Goal: Register for event/course

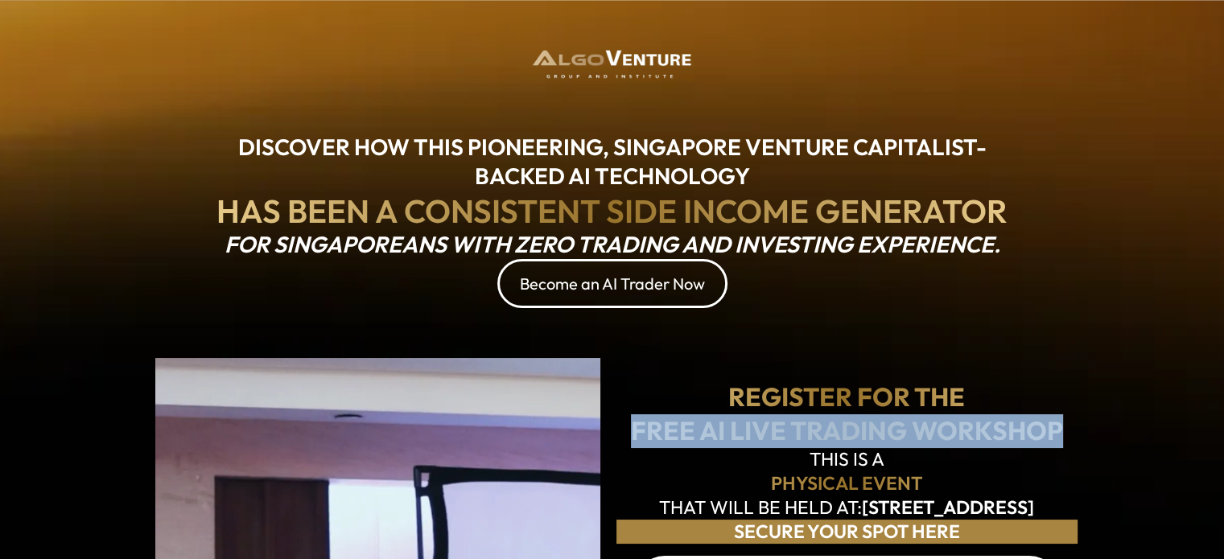
drag, startPoint x: 629, startPoint y: 435, endPoint x: 1090, endPoint y: 424, distance: 461.1
copy h1 "FREE AI LIVE TRADING WORKSHOP"
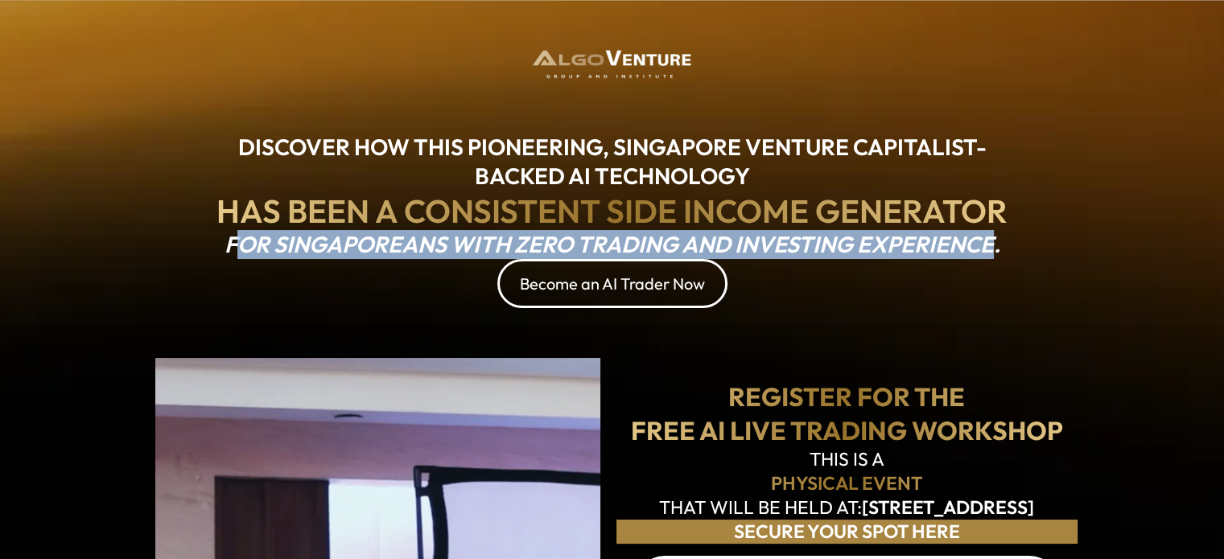
drag, startPoint x: 231, startPoint y: 242, endPoint x: 994, endPoint y: 244, distance: 763.4
click at [994, 244] on em "FOR SINGAPOREANS WITH ZERO TRADING AND INVESTING EXPERIENCE." at bounding box center [612, 244] width 776 height 28
copy em "OR SINGAPOREANS WITH ZERO TRADING AND INVESTING EXPERIENCE"
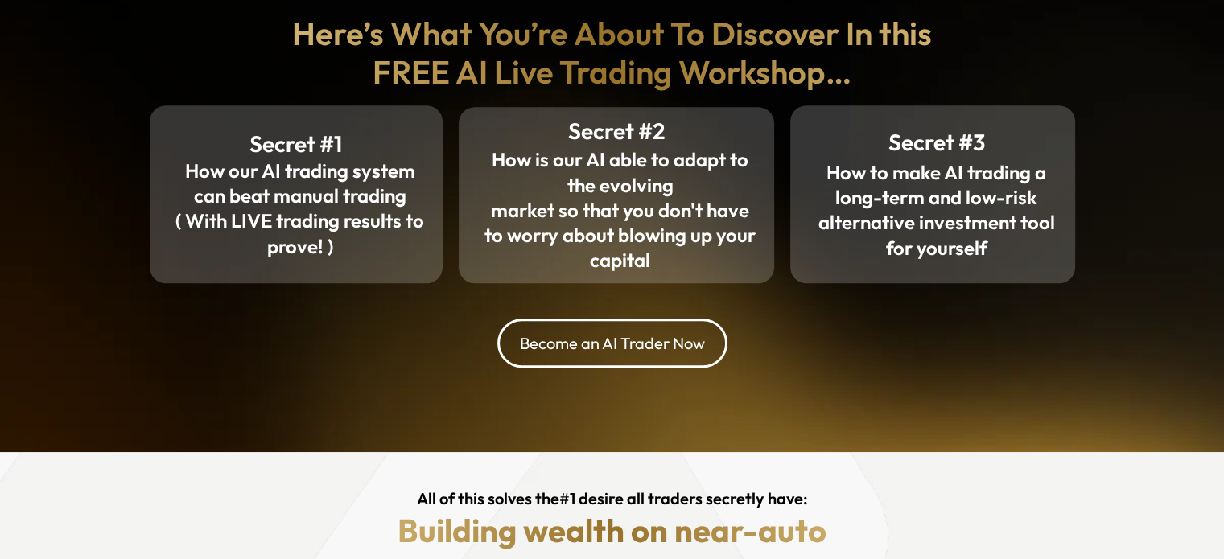
scroll to position [1368, 0]
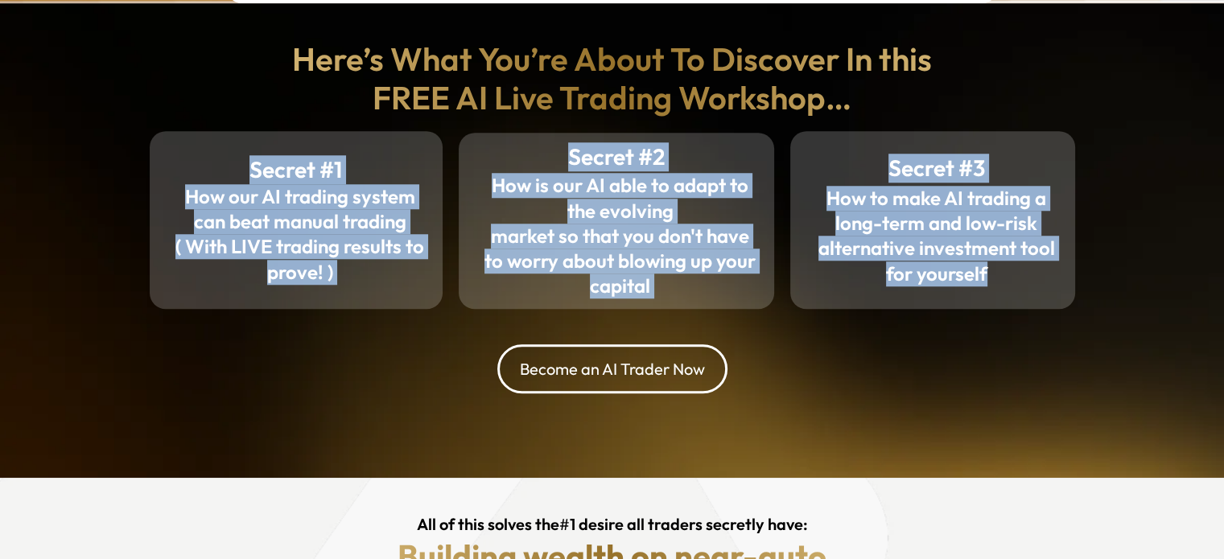
drag, startPoint x: 244, startPoint y: 163, endPoint x: 1008, endPoint y: 283, distance: 773.7
click at [1008, 283] on div "Secret #1 How our AI trading system can beat manual trading ( With LIVE trading…" at bounding box center [612, 219] width 941 height 177
copy div "Secret #1 How our AI trading system can beat manual trading ( With LIVE trading…"
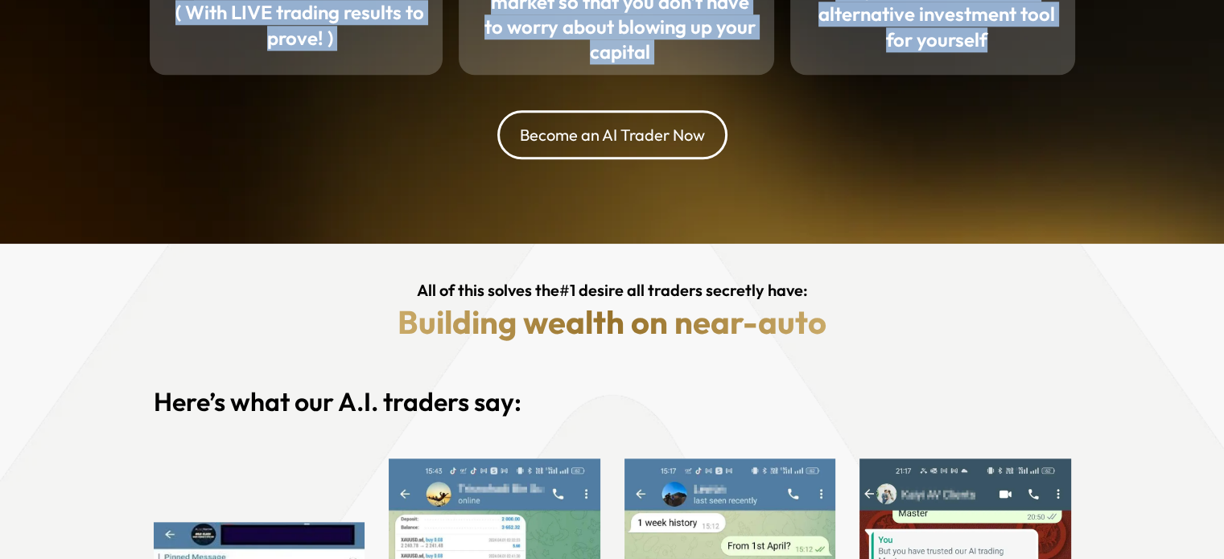
scroll to position [1609, 0]
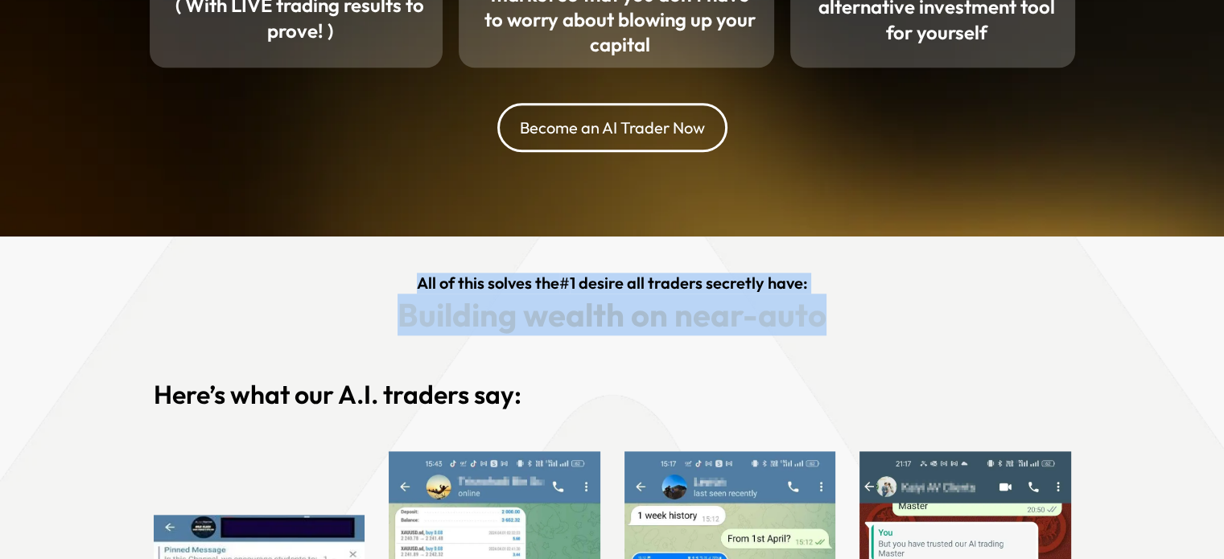
drag, startPoint x: 413, startPoint y: 278, endPoint x: 818, endPoint y: 308, distance: 406.5
click at [817, 308] on div "All of this solves the # 1 desire all traders secretly have: Building wealth on…" at bounding box center [612, 304] width 698 height 63
copy div "All of this solves the # 1 desire all traders secretly have: Building wealth on…"
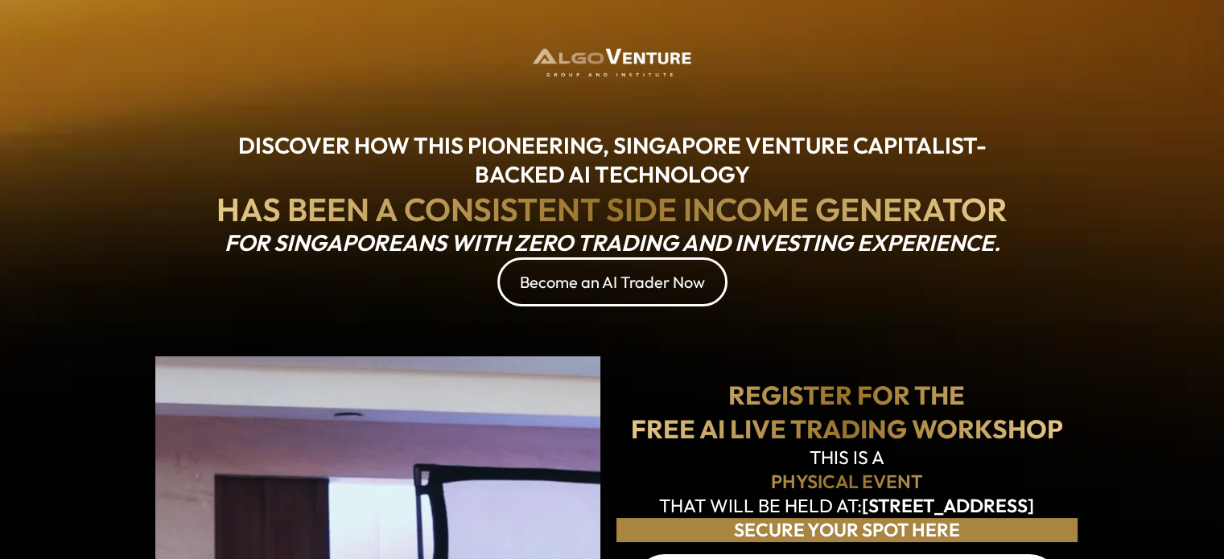
scroll to position [0, 0]
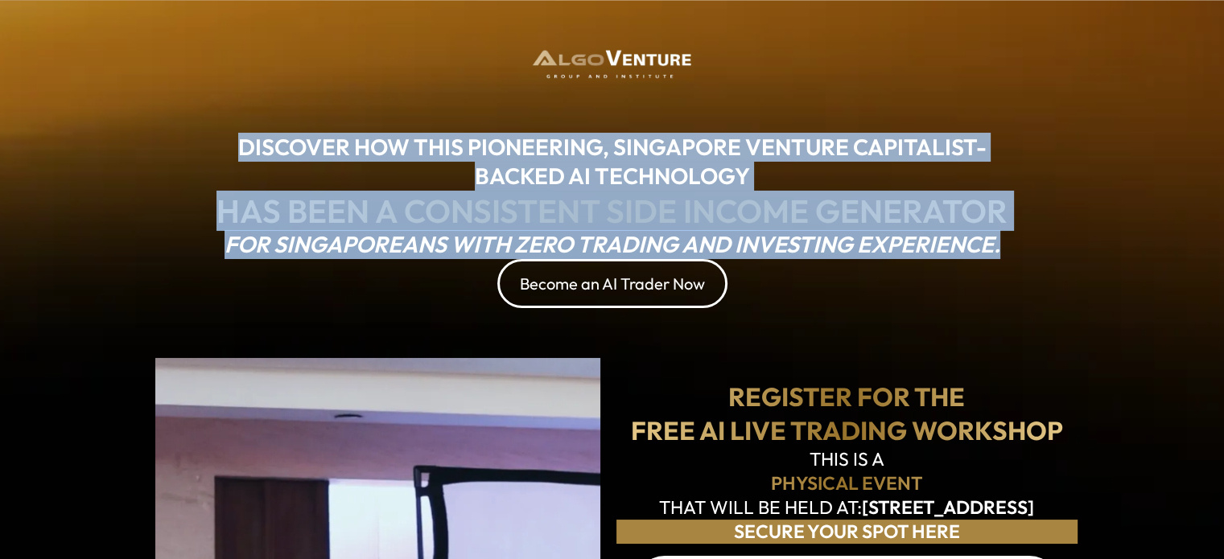
drag, startPoint x: 242, startPoint y: 143, endPoint x: 1006, endPoint y: 241, distance: 769.6
click at [1006, 241] on div "DISCOVER HOW THIS PIONEERING, SINGAPORE VENTURE CAPITALIST-BACKED AI TECHNOLOGY…" at bounding box center [611, 220] width 839 height 175
copy div "DISCOVER HOW THIS PIONEERING, SINGAPORE VENTURE CAPITALIST-BACKED AI TECHNOLOGY…"
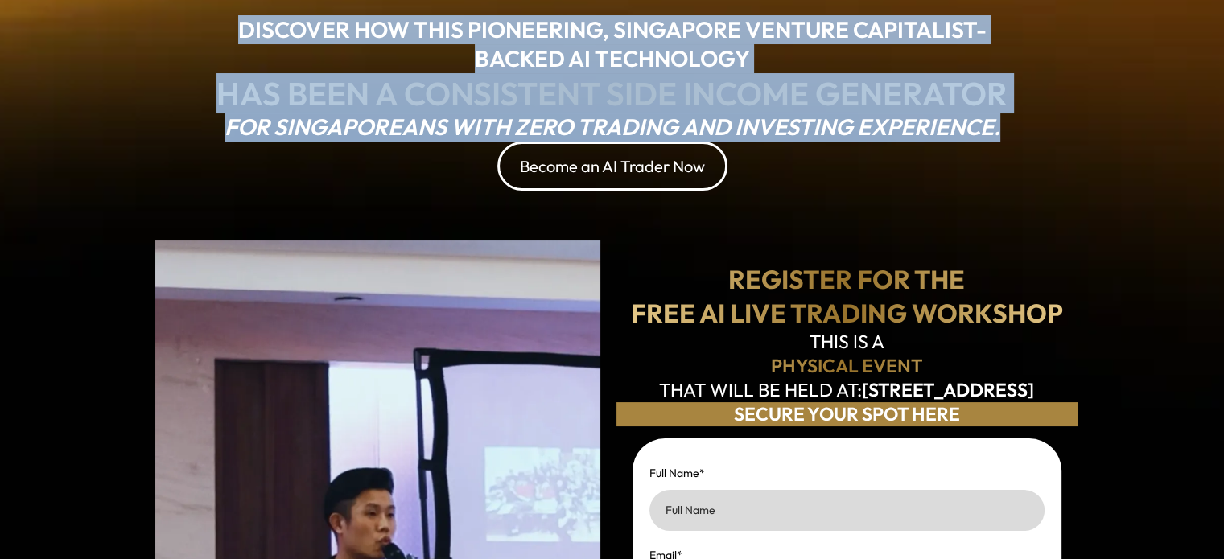
scroll to position [161, 0]
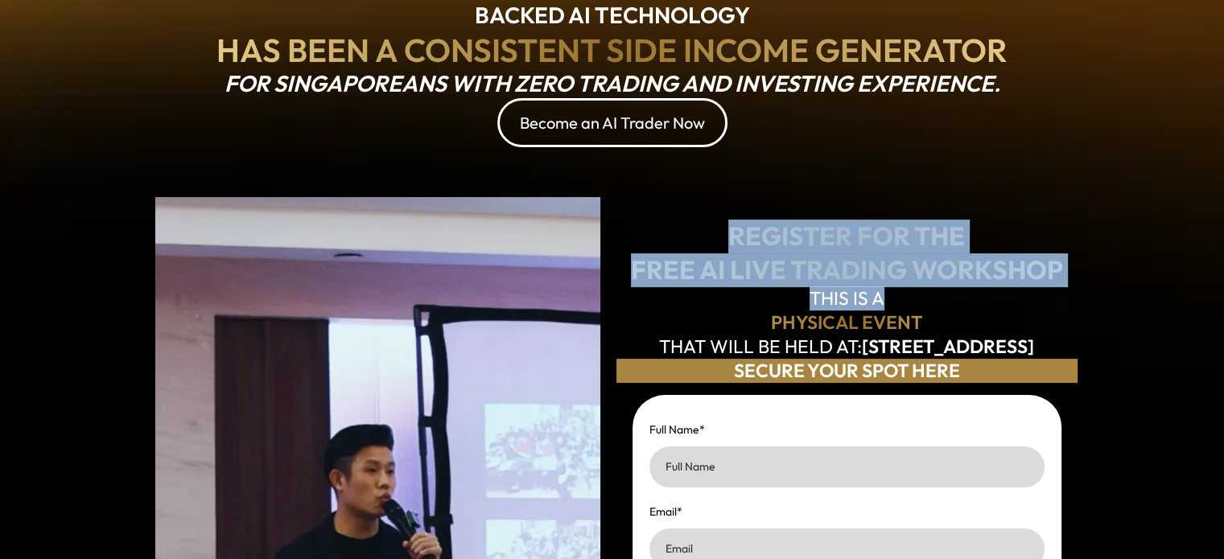
drag, startPoint x: 726, startPoint y: 218, endPoint x: 1147, endPoint y: 282, distance: 426.3
click at [1147, 282] on div "DISCOVER HOW THIS PIONEERING, SINGAPORE VENTURE CAPITALIST-BACKED AI TECHNOLOGY…" at bounding box center [612, 524] width 1224 height 1371
copy div "REGISTER FOR THE FREE AI LIVE TRADING WORKSHOP THIS IS A"
drag, startPoint x: 735, startPoint y: 219, endPoint x: 994, endPoint y: 239, distance: 259.8
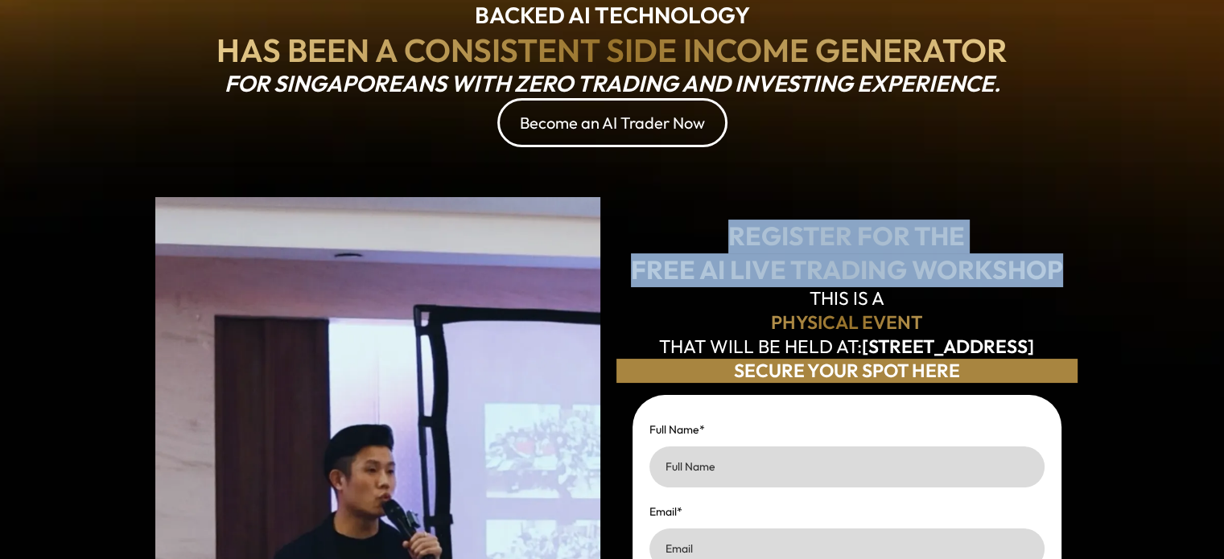
click at [1068, 269] on div "REGISTER FOR THE FREE AI LIVE TRADING WORKSHOP" at bounding box center [846, 253] width 461 height 67
copy div "REGISTER FOR THE FREE AI LIVE TRADING WORKSHOP"
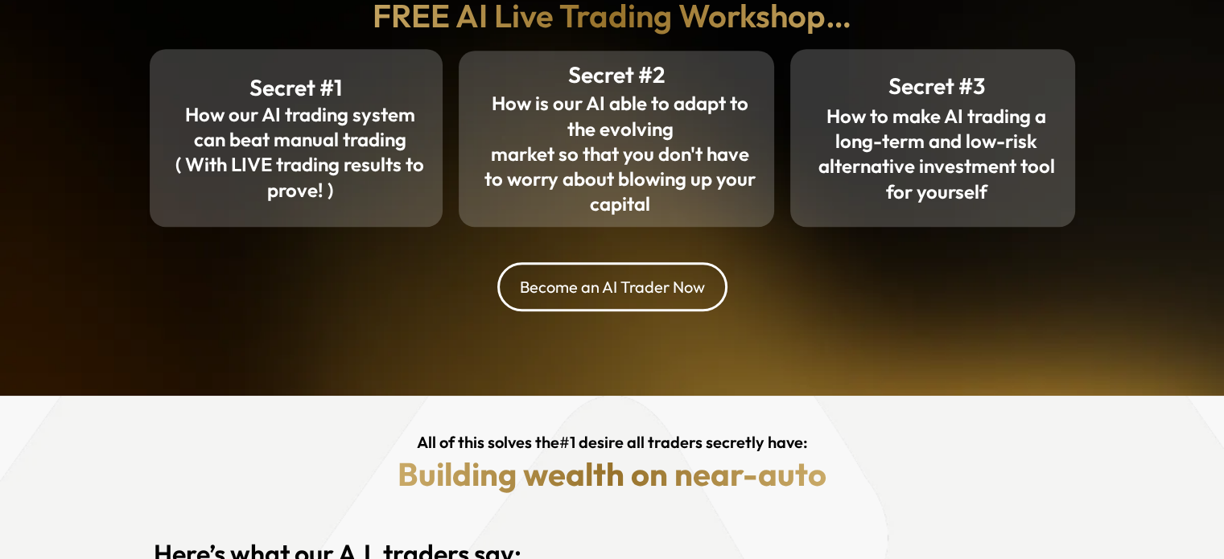
scroll to position [1448, 0]
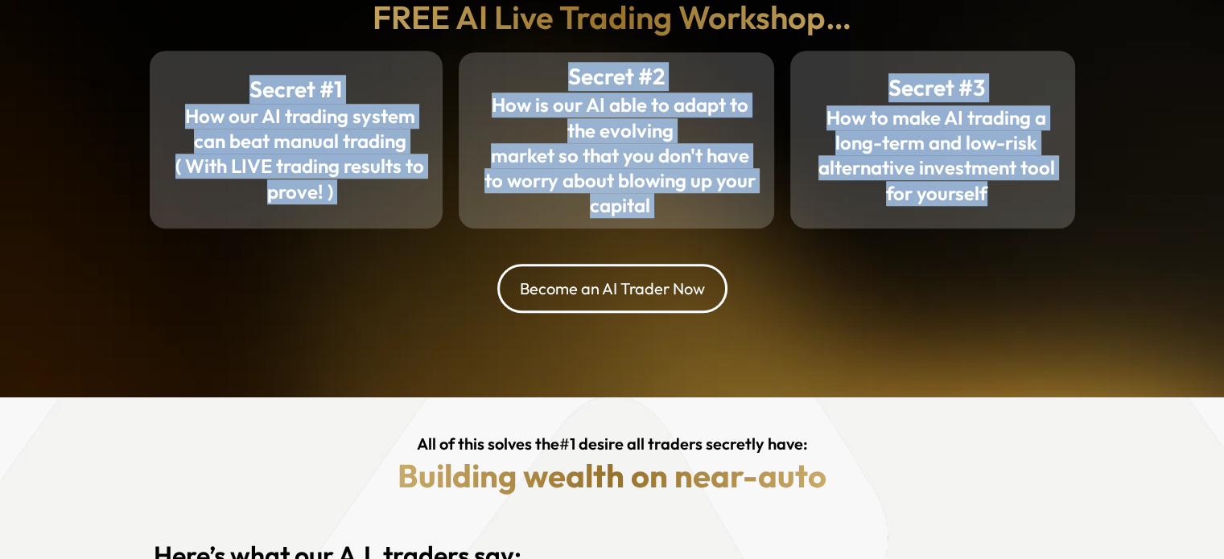
drag, startPoint x: 245, startPoint y: 81, endPoint x: 1013, endPoint y: 195, distance: 776.6
click at [1013, 195] on div "Secret #1 How our AI trading system can beat manual trading ( With LIVE trading…" at bounding box center [612, 139] width 941 height 177
copy div "Secret #1 How our AI trading system can beat manual trading ( With LIVE trading…"
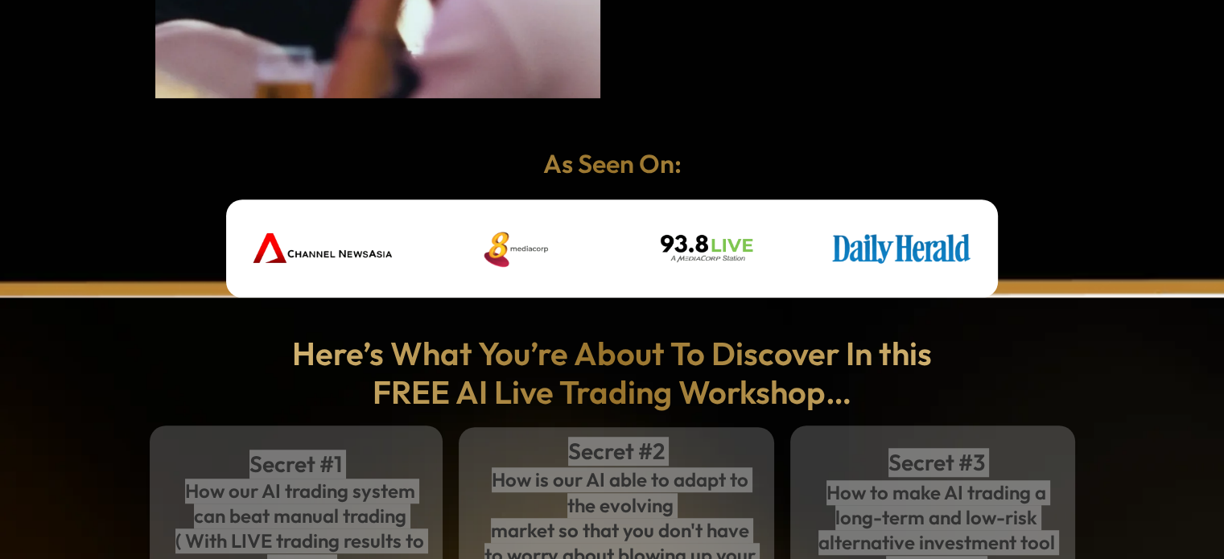
scroll to position [1046, 0]
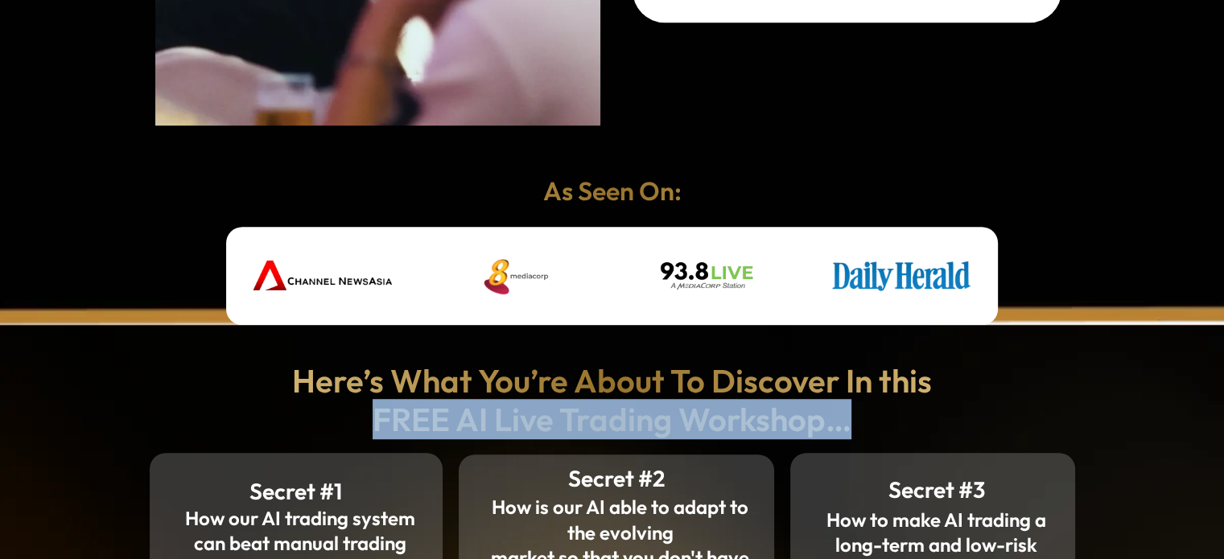
drag, startPoint x: 379, startPoint y: 413, endPoint x: 1017, endPoint y: 422, distance: 638.0
click at [1017, 422] on h1 "FREE AI Live Trading Workshop…" at bounding box center [612, 419] width 917 height 39
copy strong "FREE AI Live Trading Workshop…"
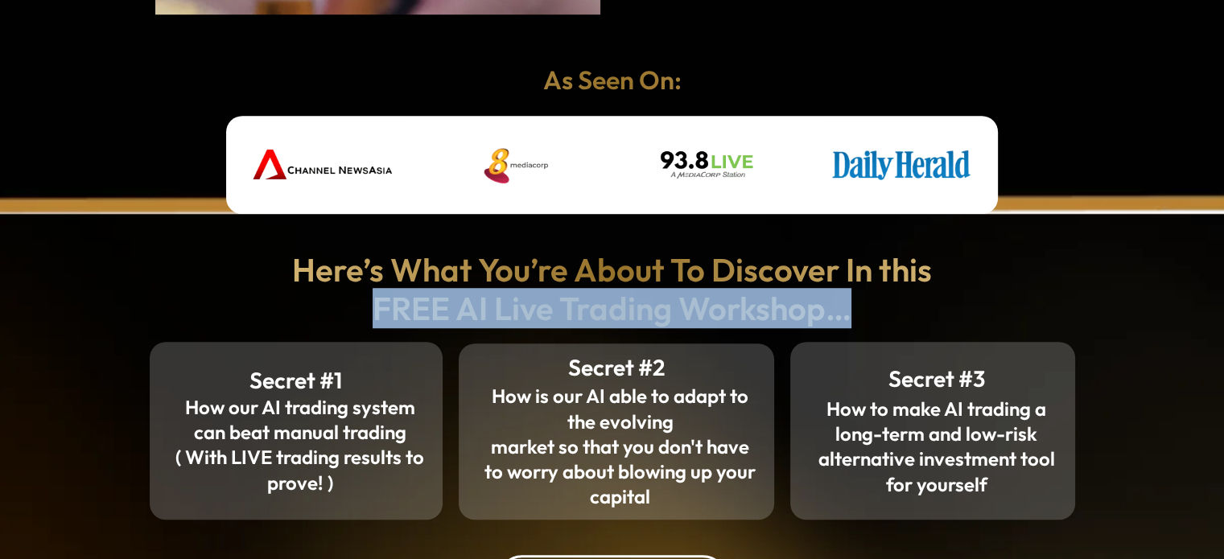
scroll to position [1368, 0]
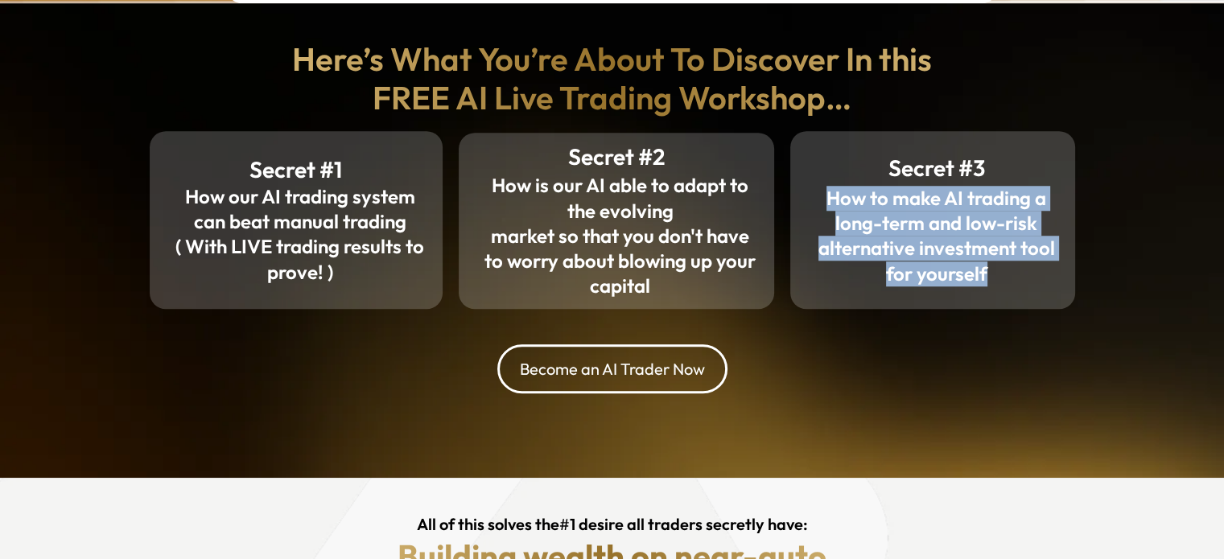
drag, startPoint x: 825, startPoint y: 202, endPoint x: 996, endPoint y: 279, distance: 188.0
click at [996, 279] on h2 "How to make AI trading a long-term and low-risk alternative investment tool for…" at bounding box center [936, 236] width 245 height 101
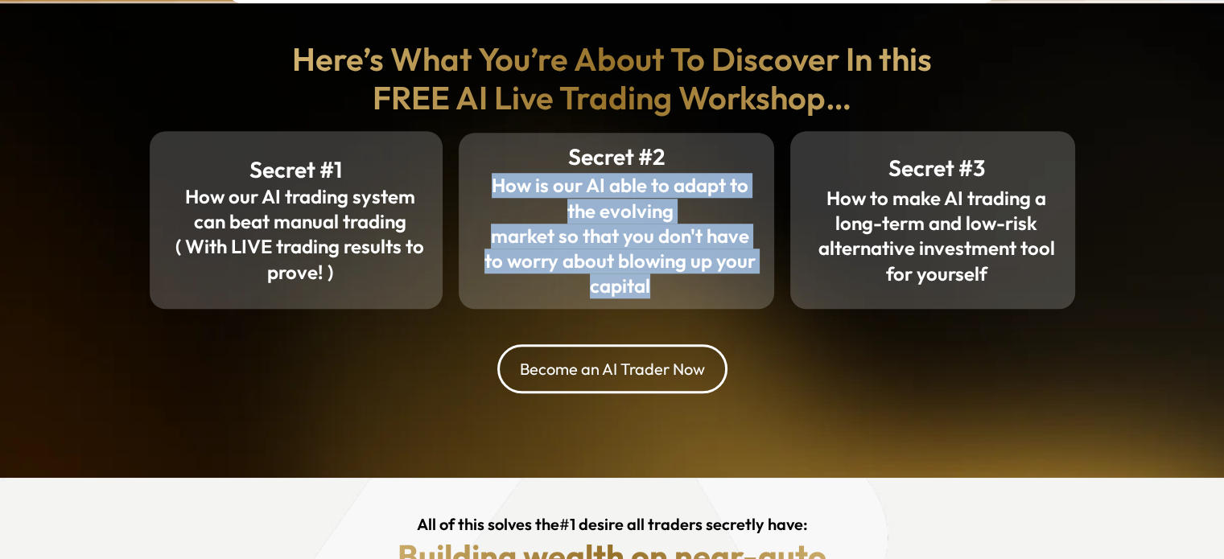
drag, startPoint x: 490, startPoint y: 179, endPoint x: 695, endPoint y: 278, distance: 227.4
click at [695, 278] on div "How is our AI able to adapt to the evolving market so that you don't have to wo…" at bounding box center [620, 235] width 275 height 125
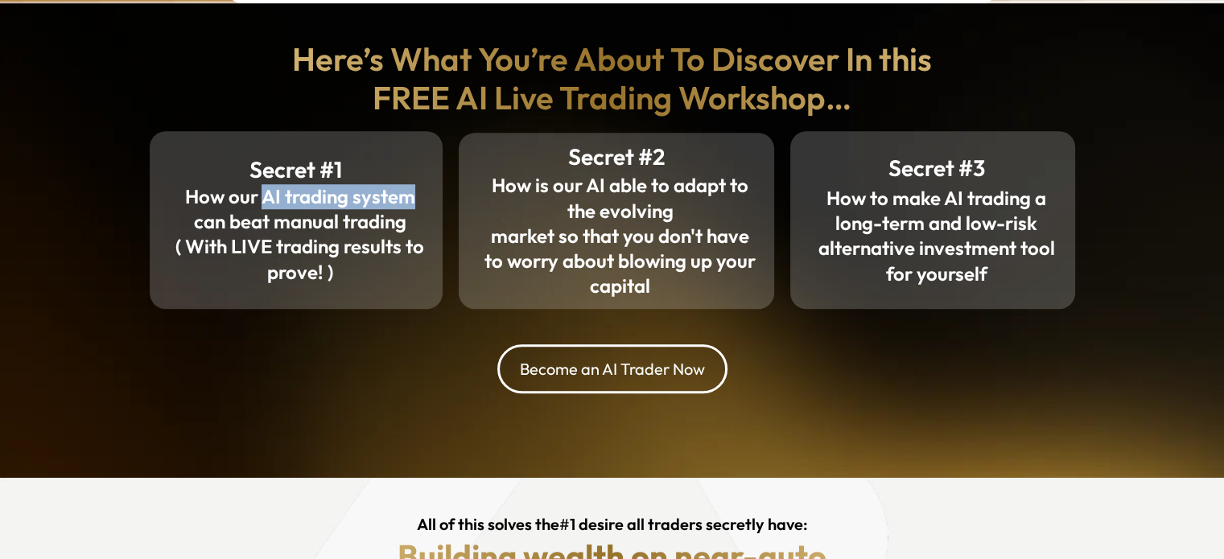
drag, startPoint x: 264, startPoint y: 192, endPoint x: 428, endPoint y: 187, distance: 164.2
click at [428, 187] on div "Secret #1 How our AI trading system can beat manual trading ( With LIVE trading…" at bounding box center [296, 219] width 293 height 177
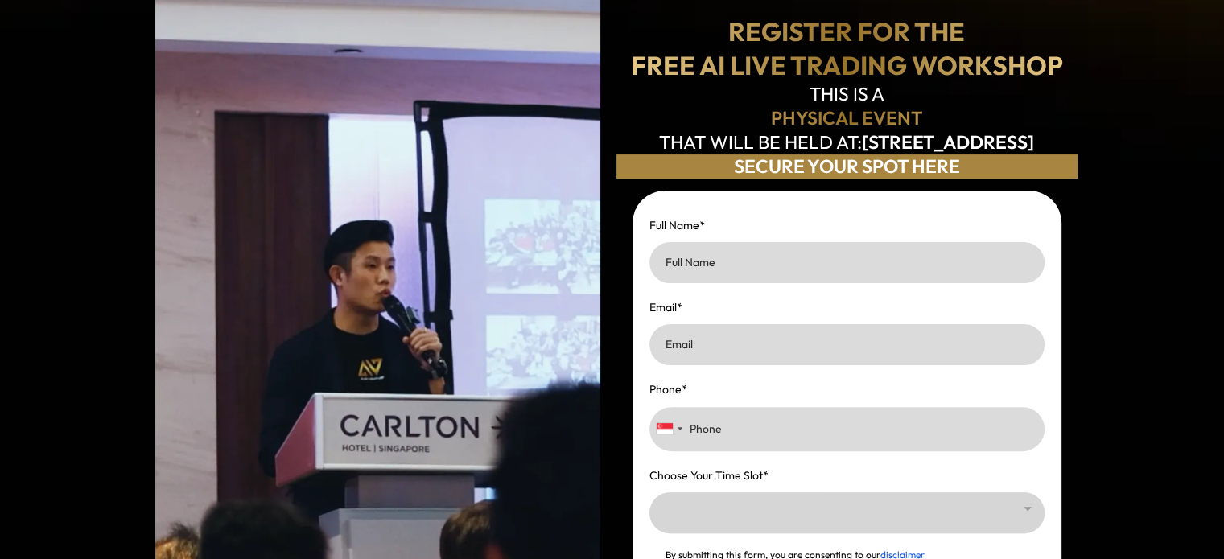
scroll to position [80, 0]
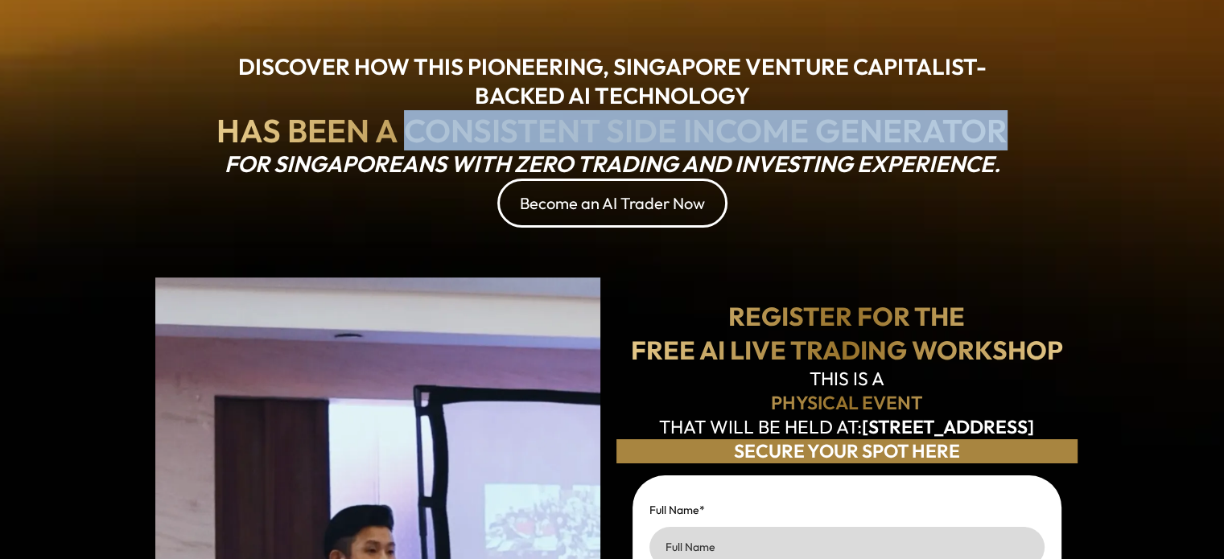
drag, startPoint x: 404, startPoint y: 132, endPoint x: 1008, endPoint y: 118, distance: 604.3
click at [1008, 118] on h1 "HAS BEEN A CONSISTENT SIDE INCOME GENERATOR" at bounding box center [611, 130] width 823 height 39
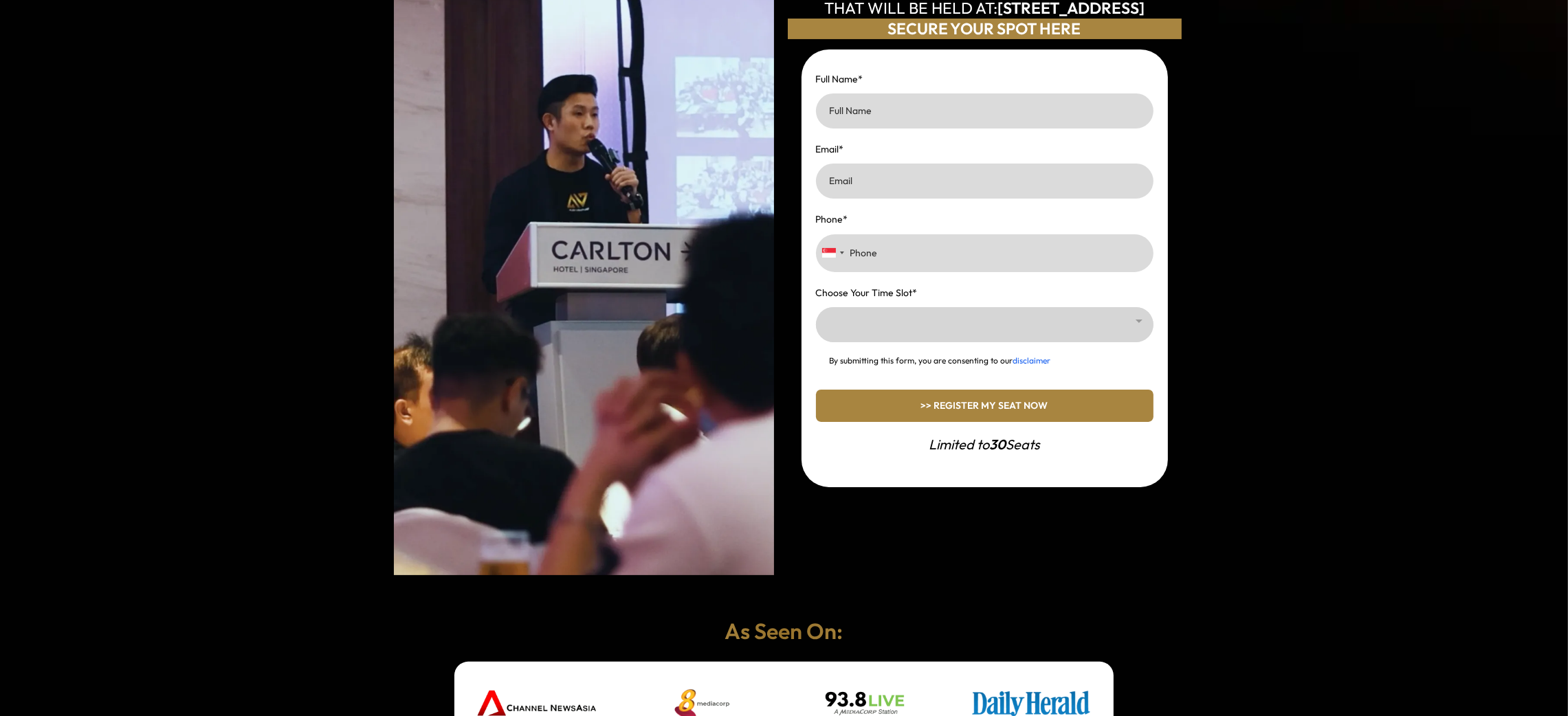
scroll to position [0, 0]
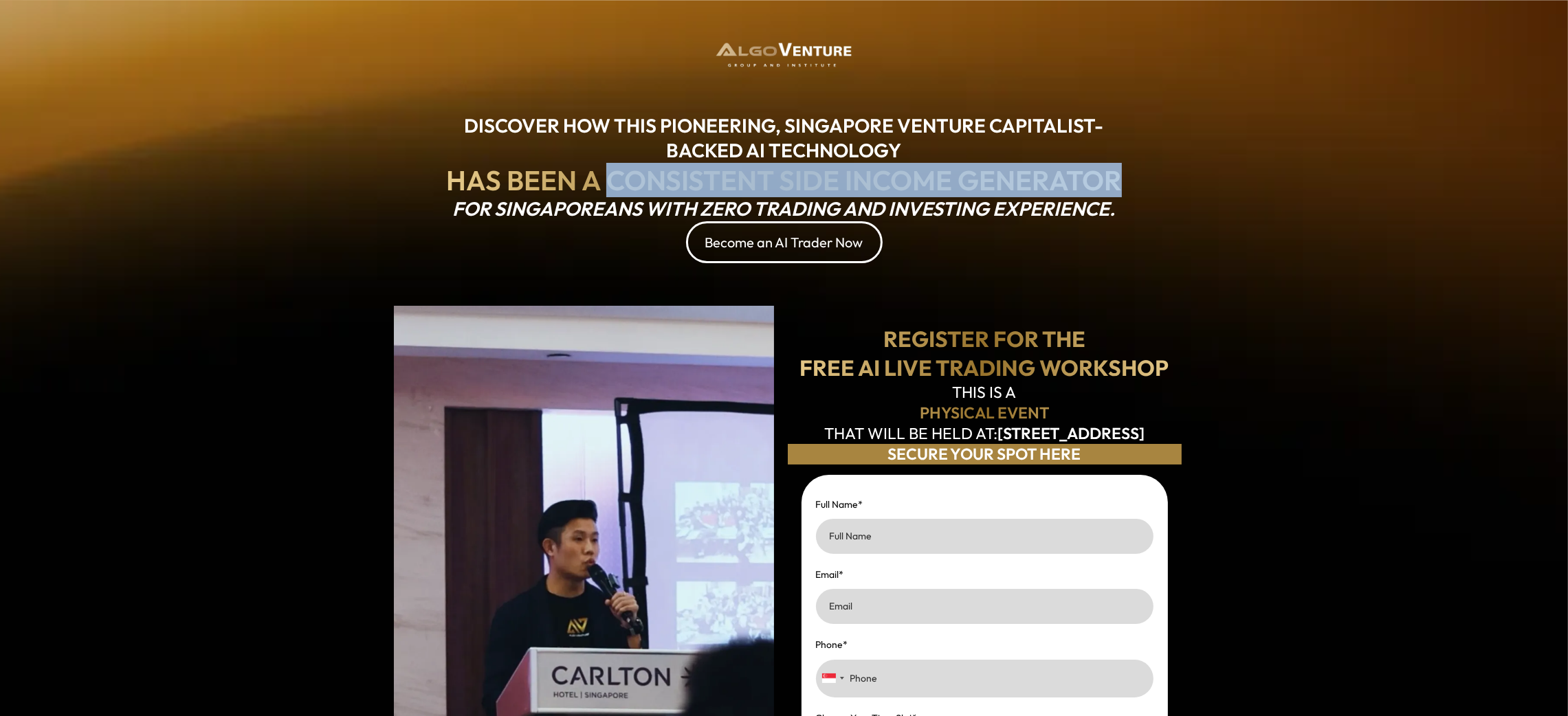
click at [681, 164] on strong "HAS BEEN A CONSISTENT SIDE INCOME GENERATOR" at bounding box center [784, 180] width 676 height 34
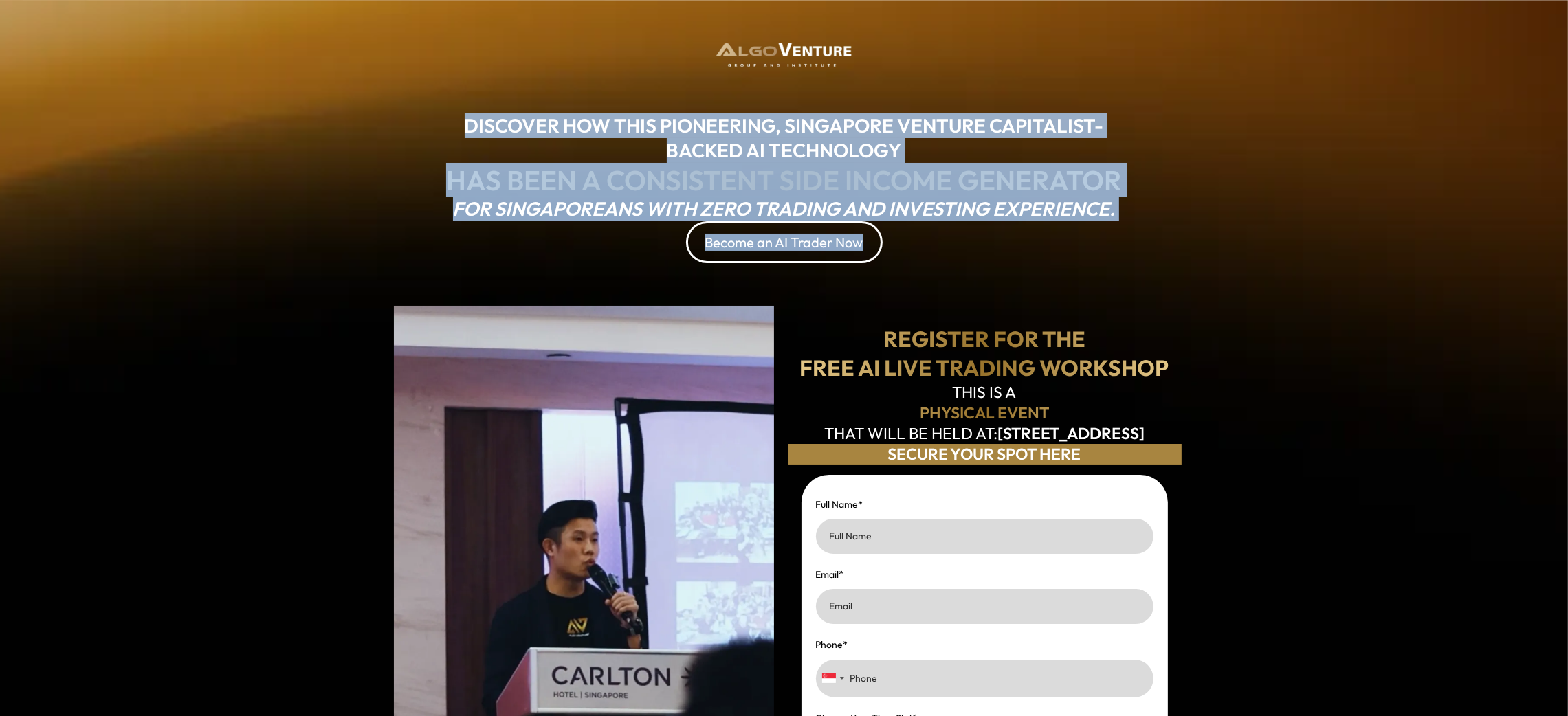
drag, startPoint x: 516, startPoint y: 120, endPoint x: 1165, endPoint y: 223, distance: 657.1
click at [1045, 223] on div "DISCOVER HOW THIS PIONEERING, SINGAPORE VENTURE CAPITALIST-BACKED AI TECHNOLOGY…" at bounding box center [784, 592] width 804 height 1158
click at [490, 132] on strong "DISCOVER HOW THIS PIONEERING, SINGAPORE VENTURE CAPITALIST-BACKED AI TECHNOLOGY" at bounding box center [784, 138] width 639 height 49
drag, startPoint x: 467, startPoint y: 118, endPoint x: 1116, endPoint y: 206, distance: 654.9
click at [1045, 206] on div "DISCOVER HOW THIS PIONEERING, SINGAPORE VENTURE CAPITALIST-BACKED AI TECHNOLOGY…" at bounding box center [784, 188] width 717 height 150
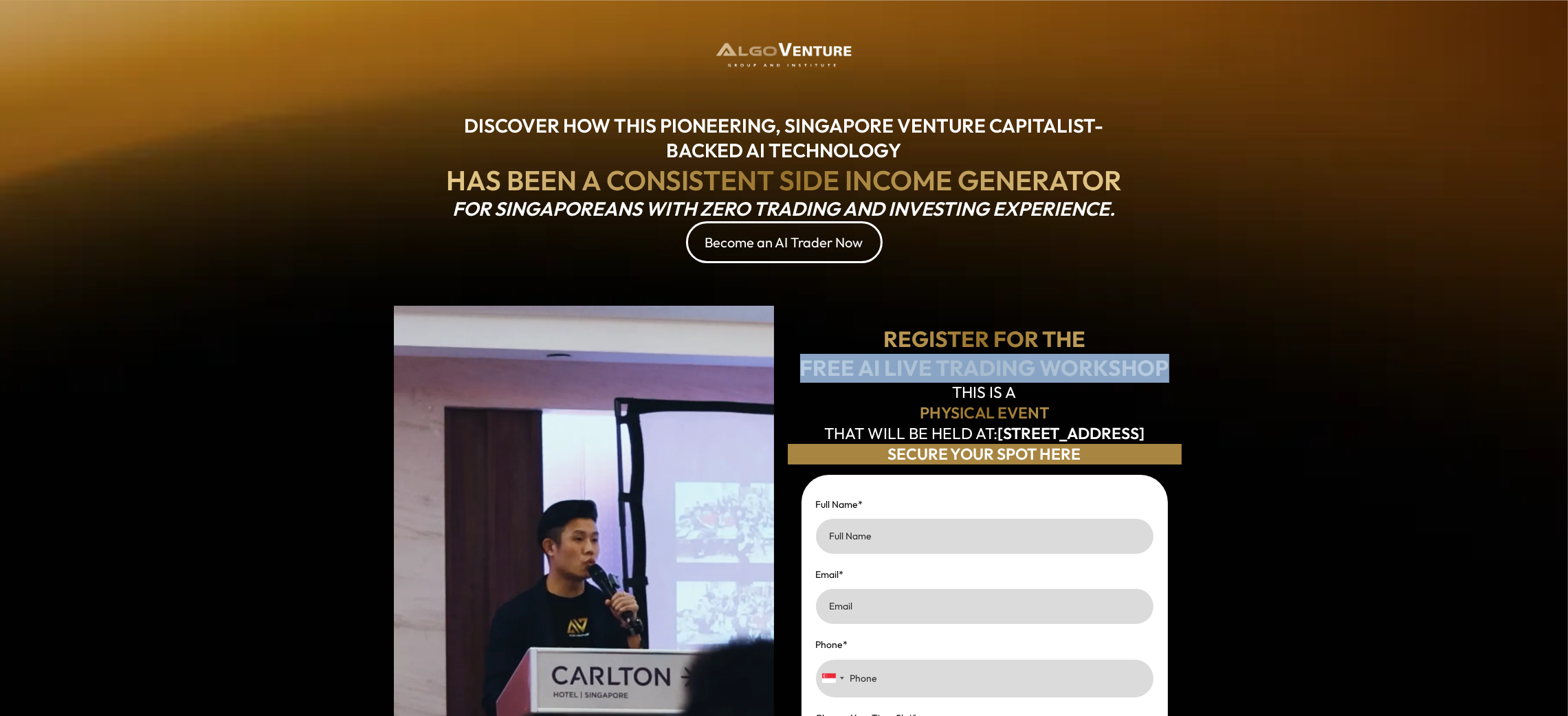
drag, startPoint x: 820, startPoint y: 358, endPoint x: 1169, endPoint y: 358, distance: 349.0
click at [1045, 358] on h1 "FREE AI LIVE TRADING WORKSHOP" at bounding box center [984, 368] width 394 height 29
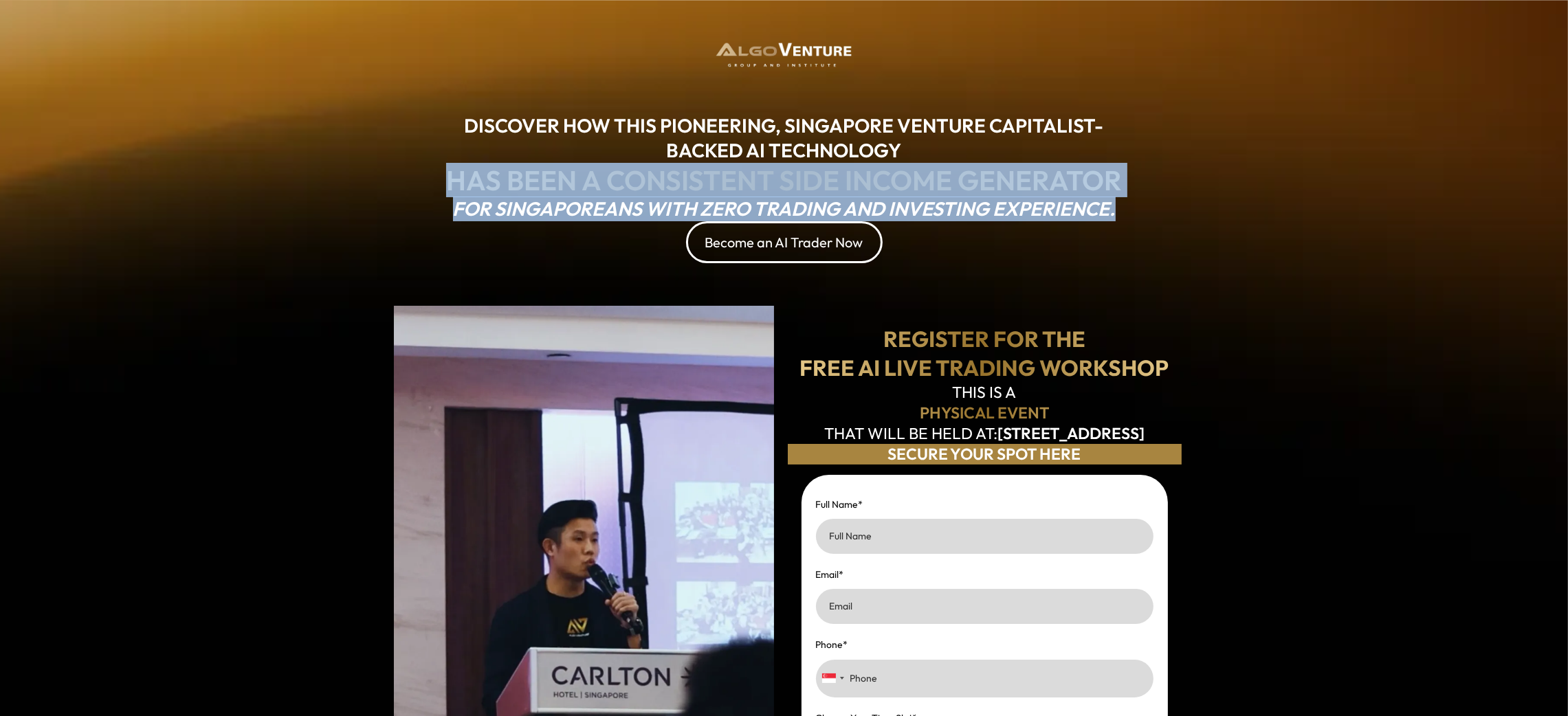
drag, startPoint x: 452, startPoint y: 184, endPoint x: 1200, endPoint y: 220, distance: 748.9
click at [1045, 220] on div "DISCOVER HOW THIS PIONEERING, SINGAPORE VENTURE CAPITALIST-BACKED AI TECHNOLOGY…" at bounding box center [784, 585] width 1568 height 1171
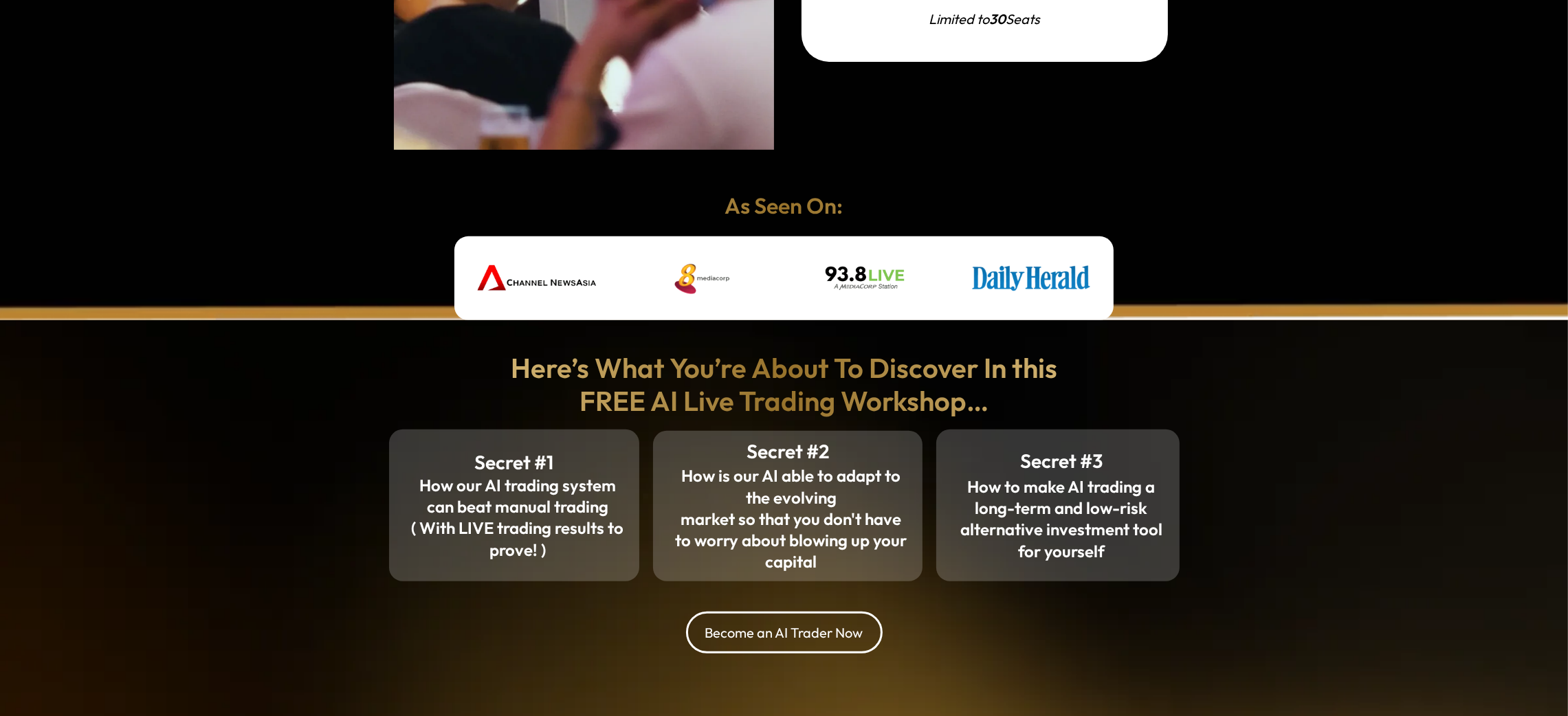
scroll to position [927, 0]
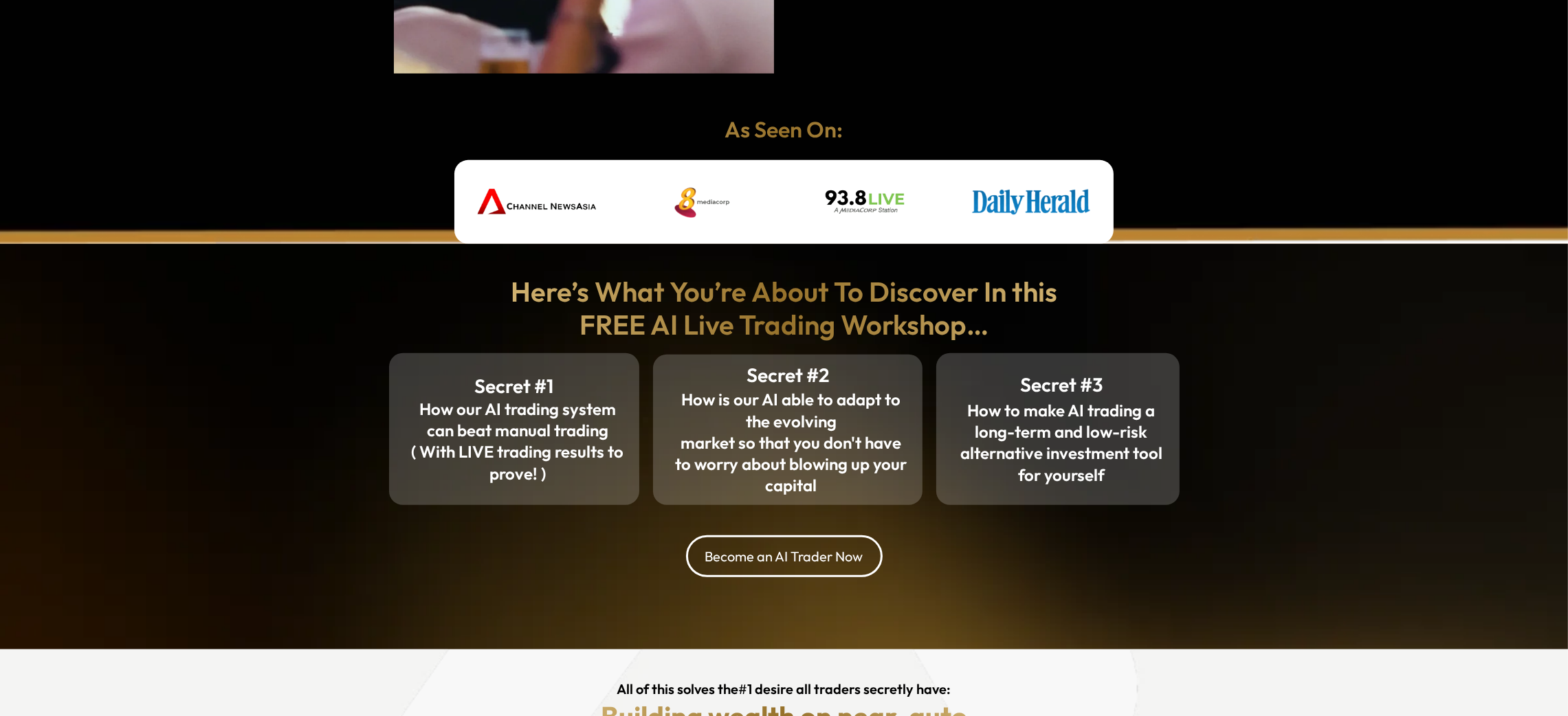
drag, startPoint x: 426, startPoint y: 396, endPoint x: 1084, endPoint y: 473, distance: 662.5
click at [1045, 473] on div "Secret #1 How our AI trading system can beat manual trading ( With LIVE trading…" at bounding box center [784, 428] width 804 height 151
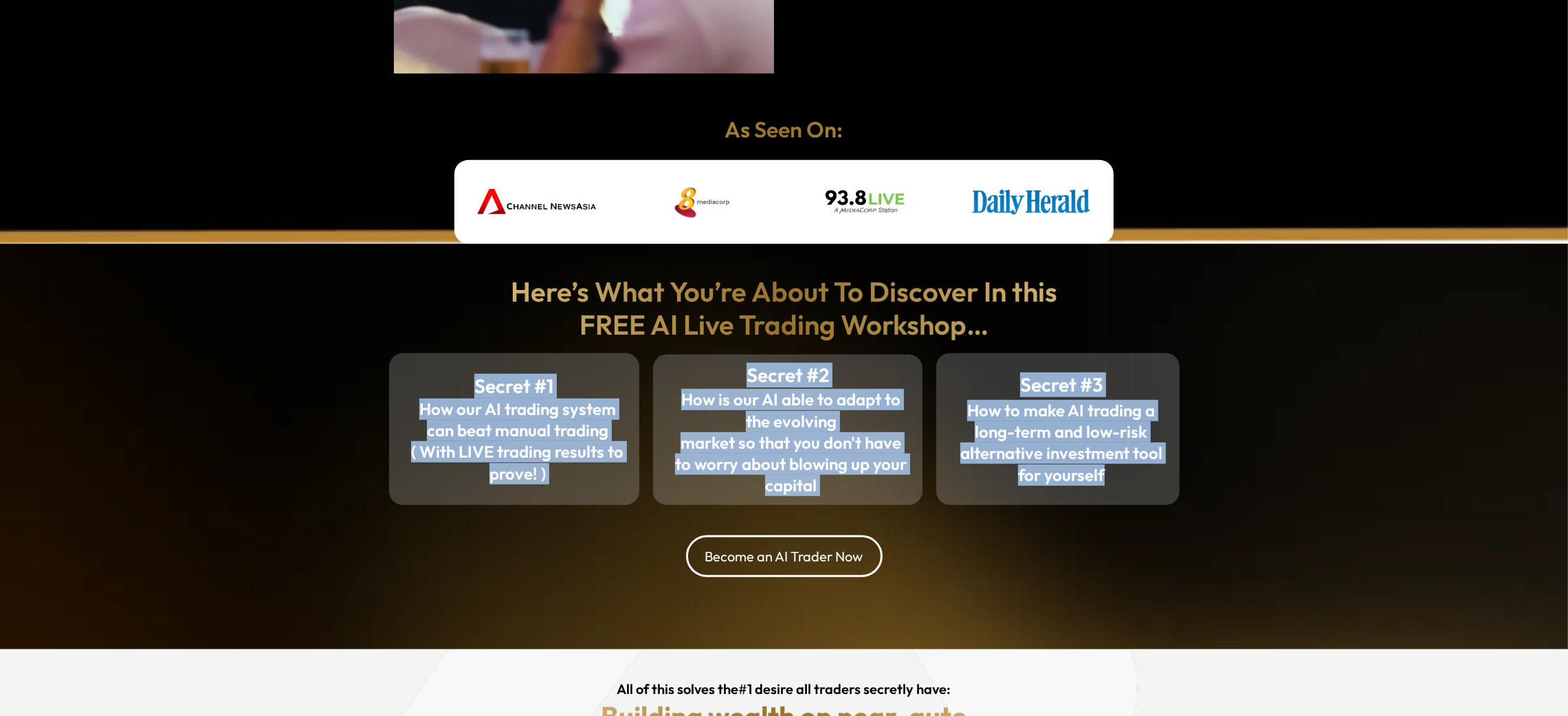
drag, startPoint x: 1113, startPoint y: 478, endPoint x: 462, endPoint y: 385, distance: 657.6
click at [462, 385] on div "Secret #1 How our AI trading system can beat manual trading ( With LIVE trading…" at bounding box center [784, 428] width 804 height 151
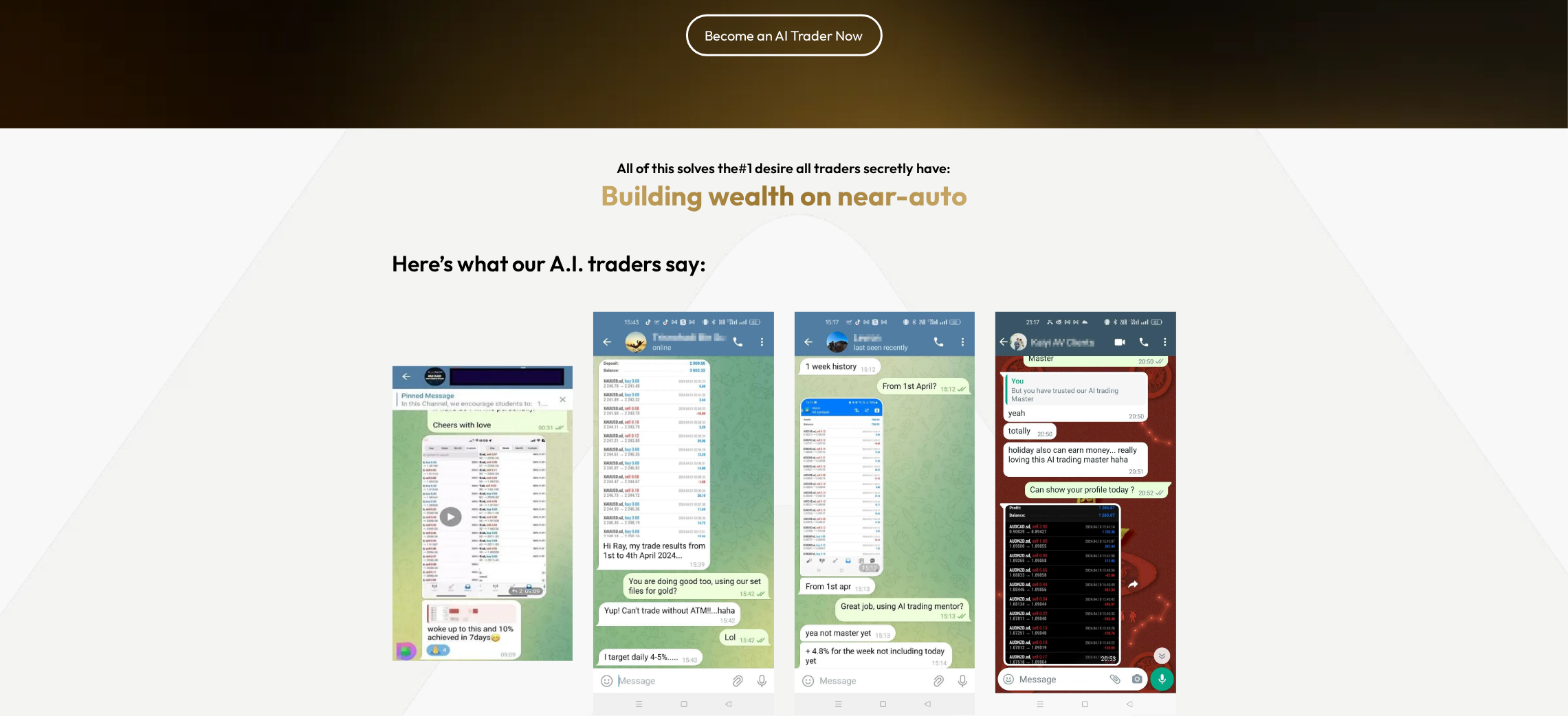
scroll to position [1443, 0]
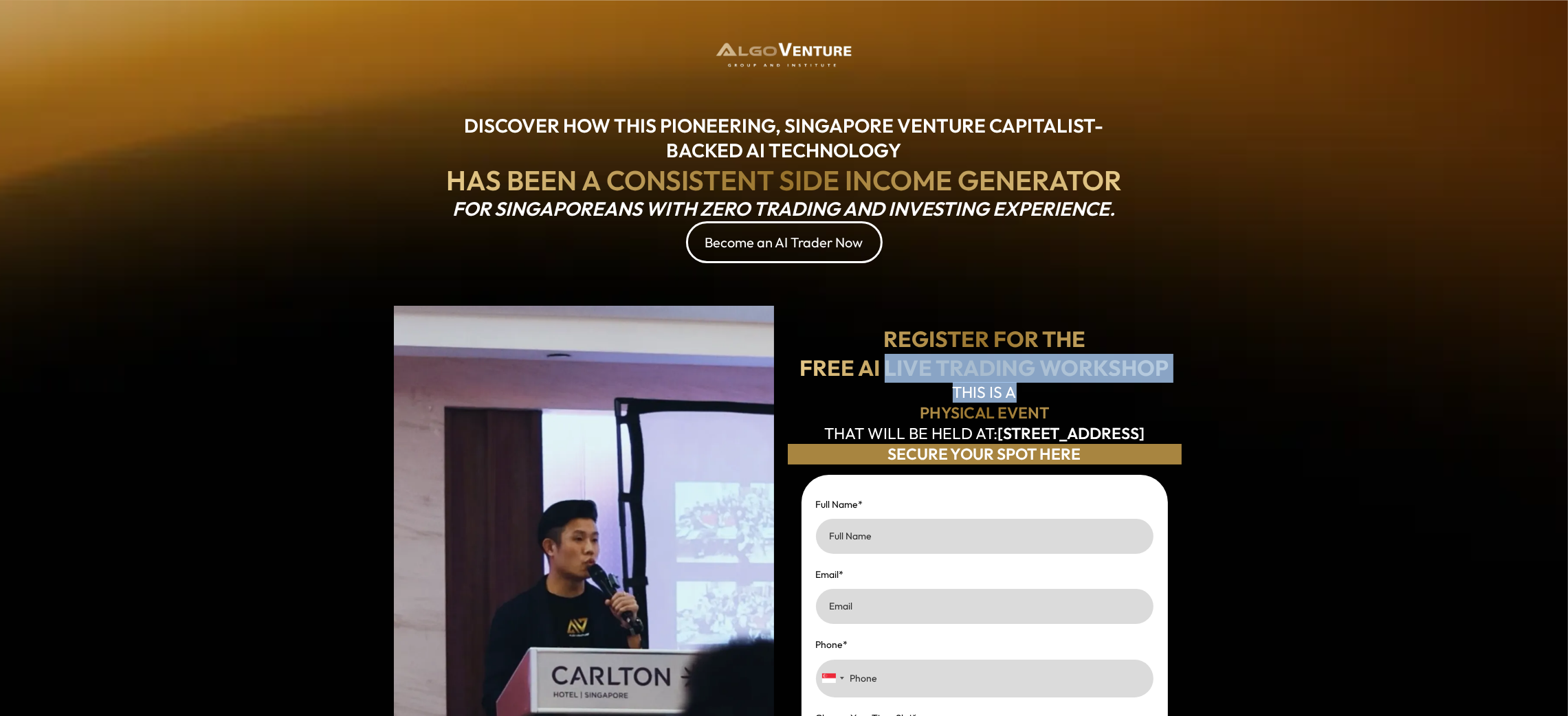
drag, startPoint x: 884, startPoint y: 356, endPoint x: 1199, endPoint y: 378, distance: 315.8
click at [1199, 378] on div "DISCOVER HOW THIS PIONEERING, SINGAPORE VENTURE CAPITALIST-BACKED AI TECHNOLOGY…" at bounding box center [784, 585] width 1568 height 1171
click at [895, 329] on h1 "REGISTER FOR THE" at bounding box center [984, 340] width 394 height 29
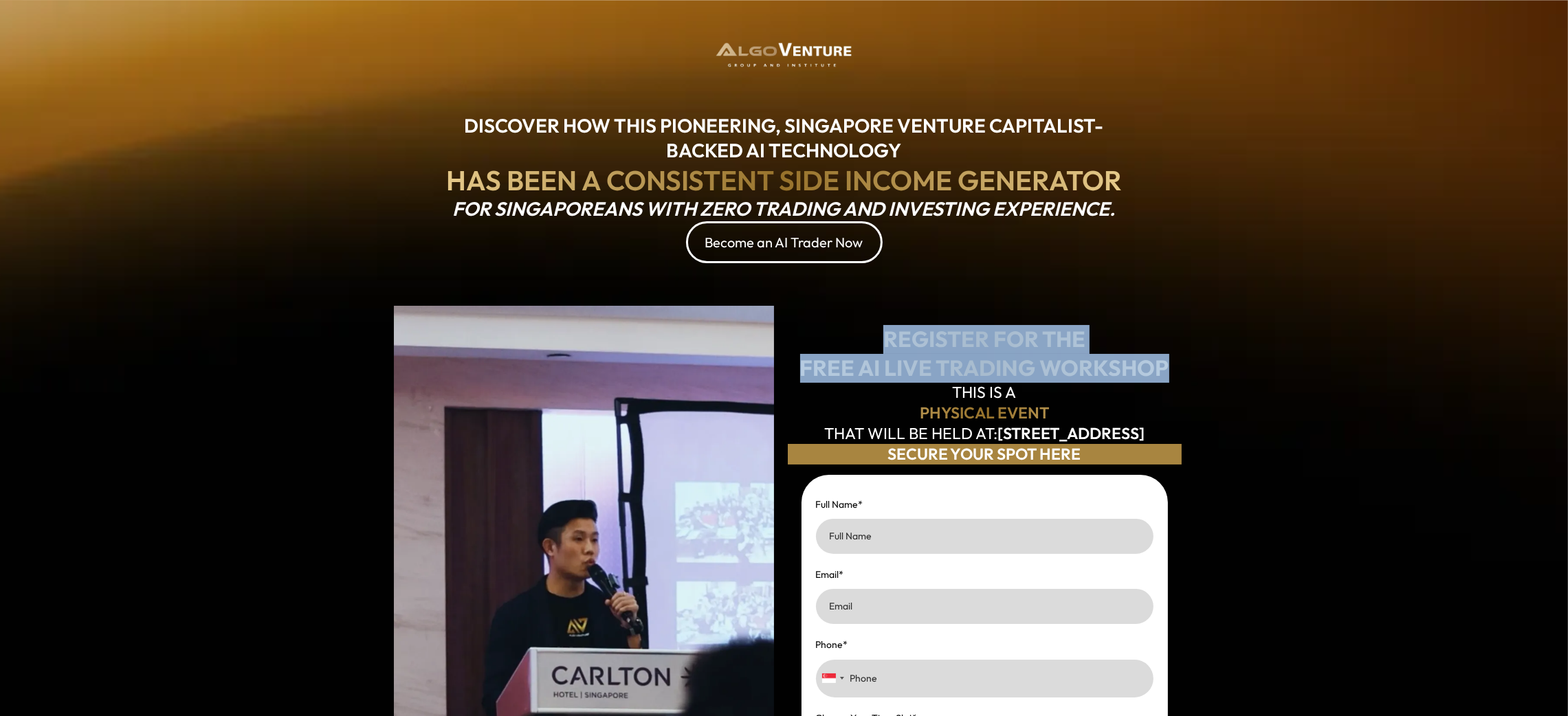
drag, startPoint x: 888, startPoint y: 320, endPoint x: 698, endPoint y: 12, distance: 361.9
click at [1206, 358] on div "DISCOVER HOW THIS PIONEERING, SINGAPORE VENTURE CAPITALIST-BACKED AI TECHNOLOGY…" at bounding box center [784, 585] width 1568 height 1171
copy div "REGISTER FOR THE FREE AI LIVE TRADING WORKSHOP"
click at [881, 337] on h1 "REGISTER FOR THE" at bounding box center [984, 340] width 394 height 29
drag, startPoint x: 884, startPoint y: 321, endPoint x: 1183, endPoint y: 357, distance: 301.2
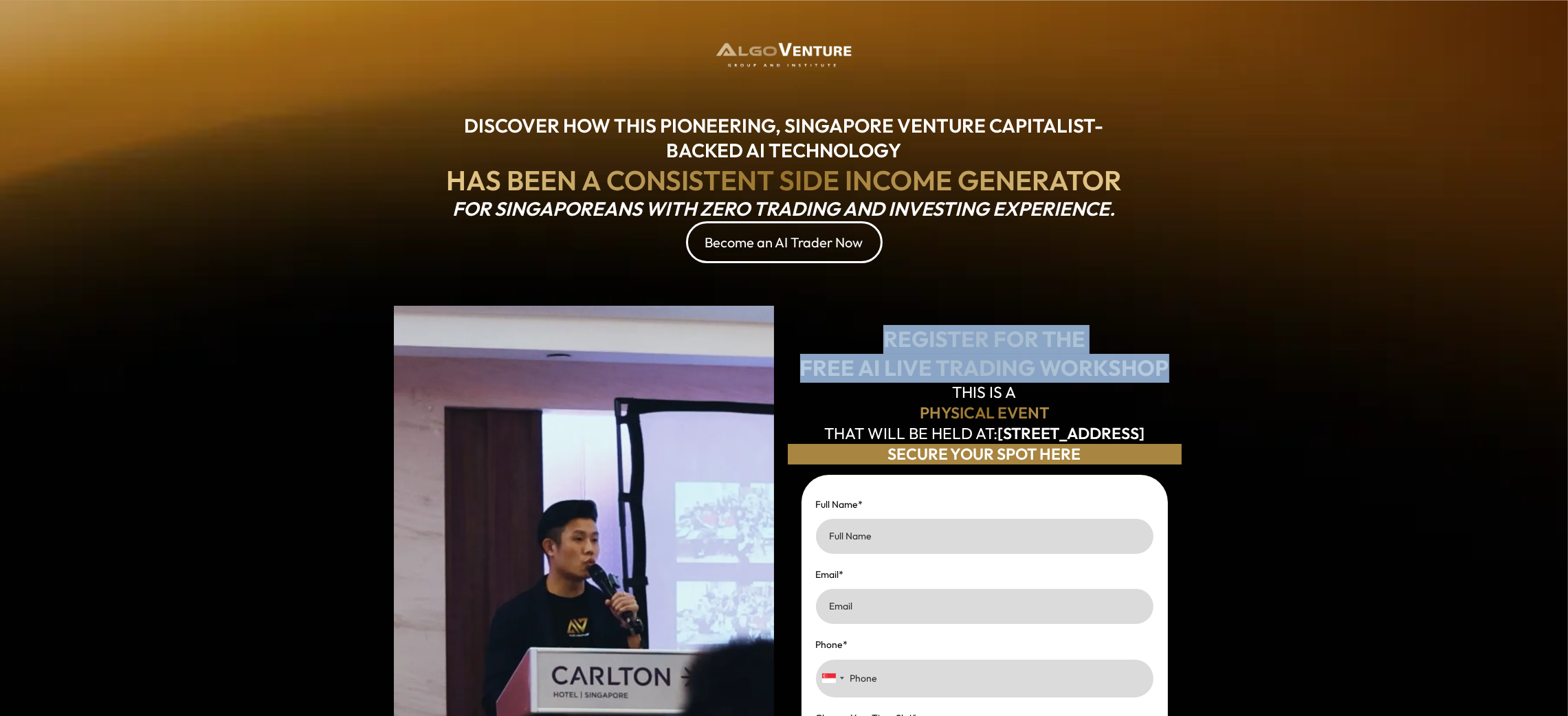
click at [1183, 357] on div "REGISTER FOR THE FREE AI LIVE TRADING WORKSHOP THIS IS A PHYSICAL EVENT THAT WI…" at bounding box center [984, 653] width 401 height 722
copy div "REGISTER FOR THE FREE AI LIVE TRADING WORKSHOP"
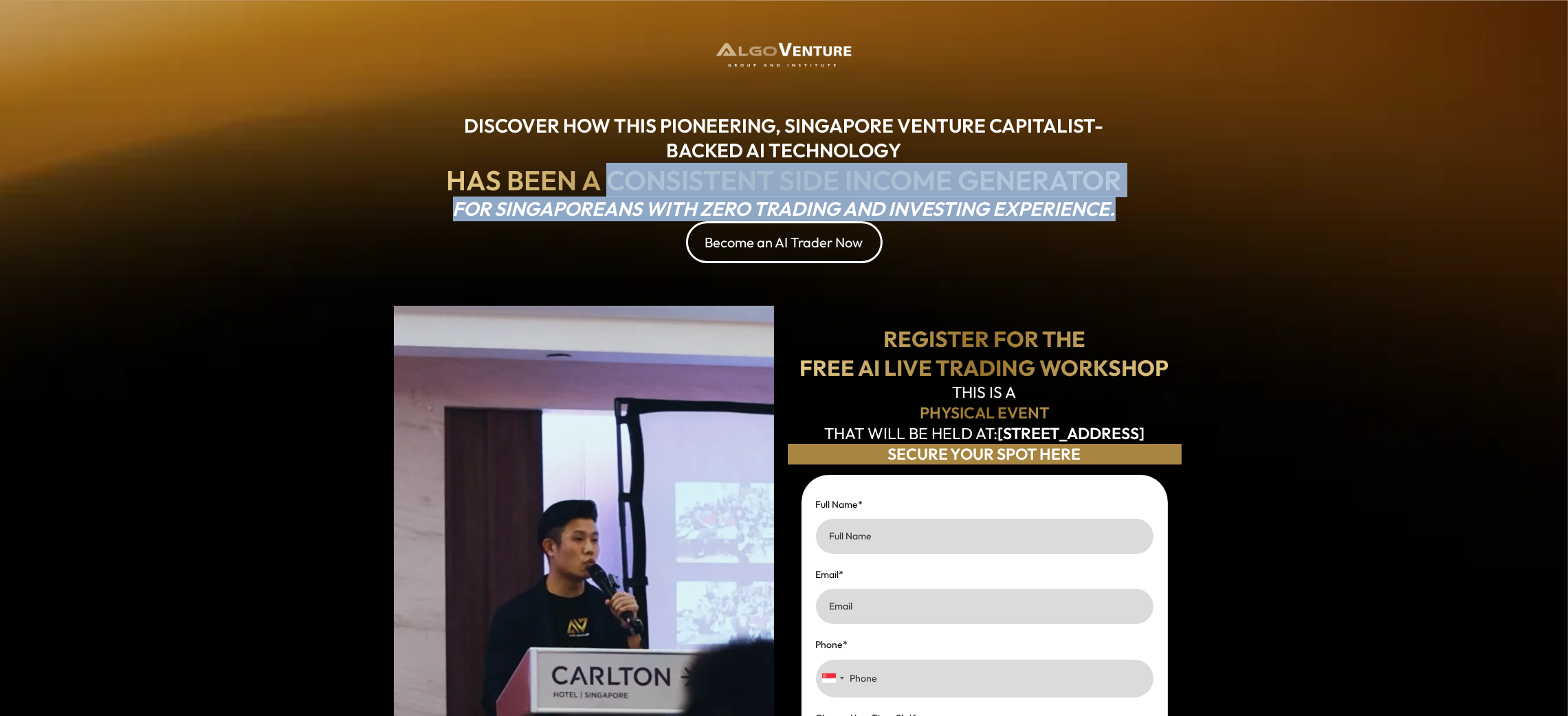
drag, startPoint x: 614, startPoint y: 177, endPoint x: 1144, endPoint y: 206, distance: 530.8
click at [1144, 206] on div "DISCOVER HOW THIS PIONEERING, SINGAPORE VENTURE CAPITALIST-BACKED AI TECHNOLOGY…" at bounding box center [784, 188] width 724 height 163
copy div "CONSISTENT SIDE INCOME GENERATOR FOR SINGAPOREANS WITH ZERO TRADING AND INVESTI…"
drag, startPoint x: 707, startPoint y: 241, endPoint x: 856, endPoint y: 241, distance: 149.0
click at [856, 241] on div "Become an AI Trader Now" at bounding box center [784, 243] width 158 height 17
